Goal: Find specific page/section: Find specific page/section

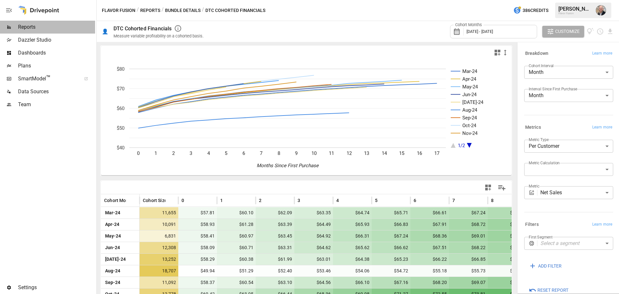
click at [47, 25] on span "Reports" at bounding box center [56, 27] width 77 height 8
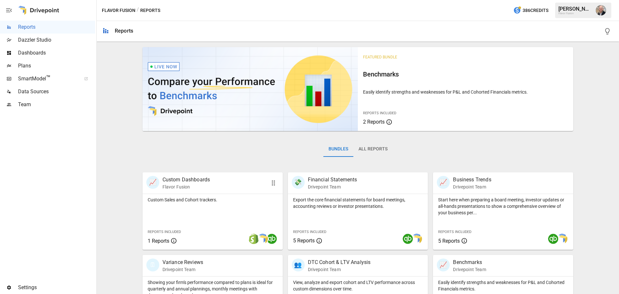
scroll to position [32, 0]
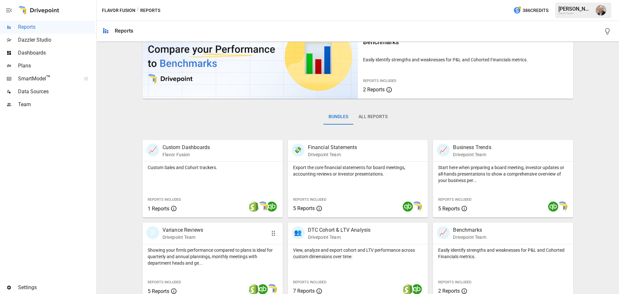
click at [181, 227] on p "Variance Reviews" at bounding box center [183, 230] width 41 height 8
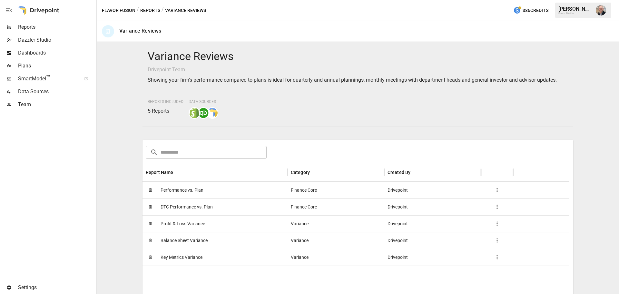
click at [217, 192] on div "🗓 Performance vs. Plan" at bounding box center [215, 190] width 145 height 17
